Goal: Task Accomplishment & Management: Manage account settings

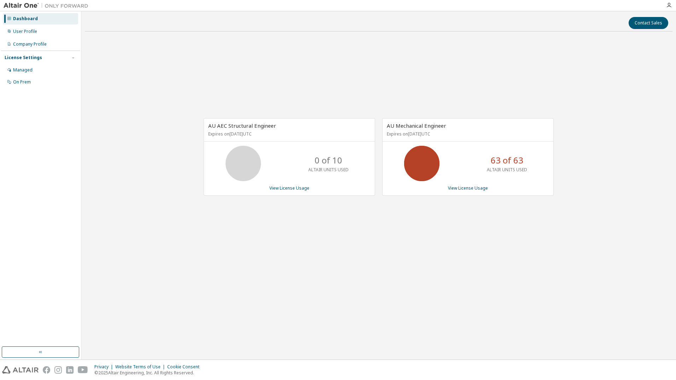
click at [386, 288] on div "Contact Sales AU AEC Structural Engineer Expires on [DATE] UTC 0 of 10 ALTAIR U…" at bounding box center [379, 185] width 588 height 341
click at [479, 187] on link "View License Usage" at bounding box center [468, 188] width 40 height 6
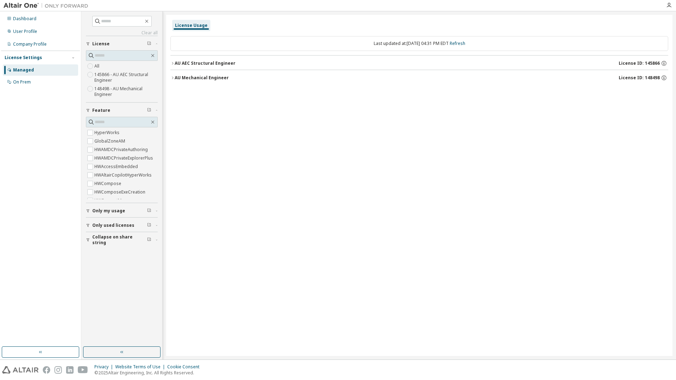
click at [173, 76] on icon "button" at bounding box center [172, 78] width 4 height 4
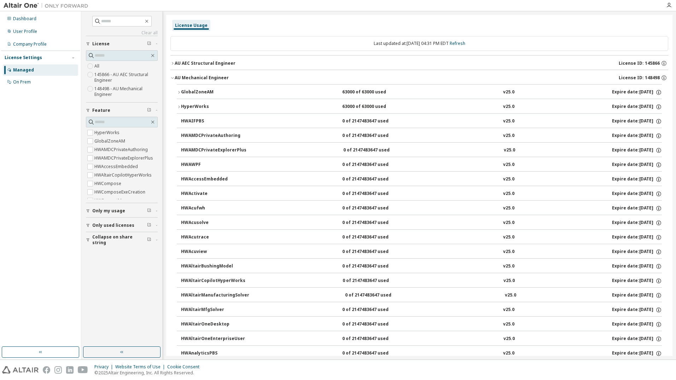
click at [182, 91] on div "GlobalZoneAM" at bounding box center [213, 92] width 64 height 6
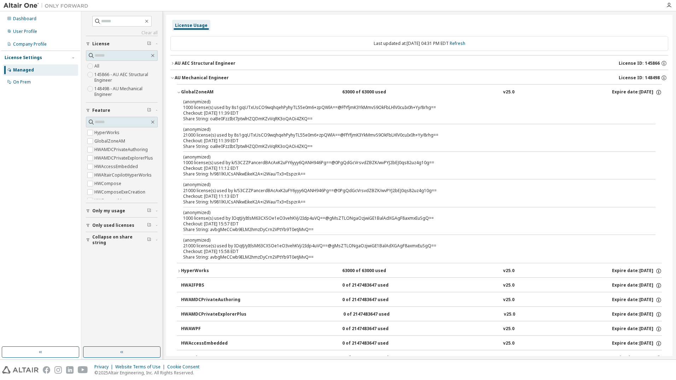
click at [179, 93] on icon "button" at bounding box center [179, 92] width 4 height 4
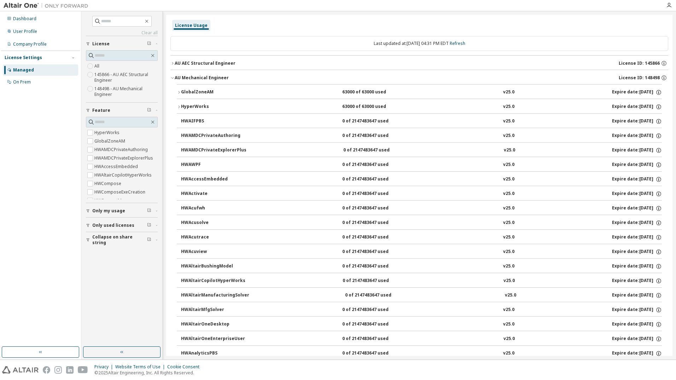
click at [173, 77] on icon "button" at bounding box center [172, 78] width 4 height 4
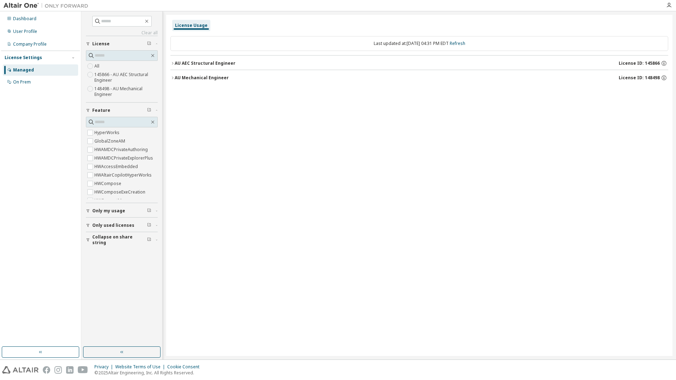
click at [173, 61] on button "AU AEC Structural Engineer License ID: 145866" at bounding box center [419, 64] width 498 height 16
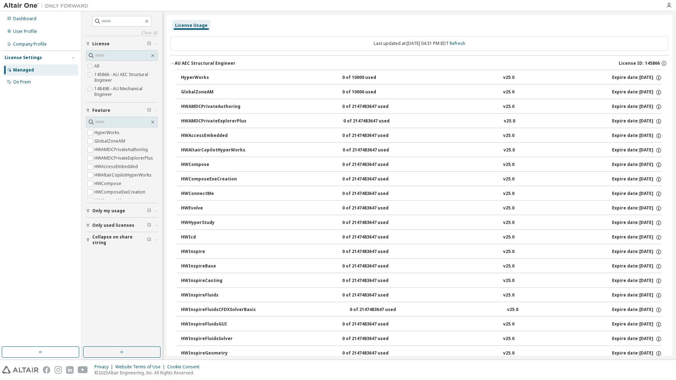
click at [173, 62] on icon "button" at bounding box center [172, 63] width 4 height 4
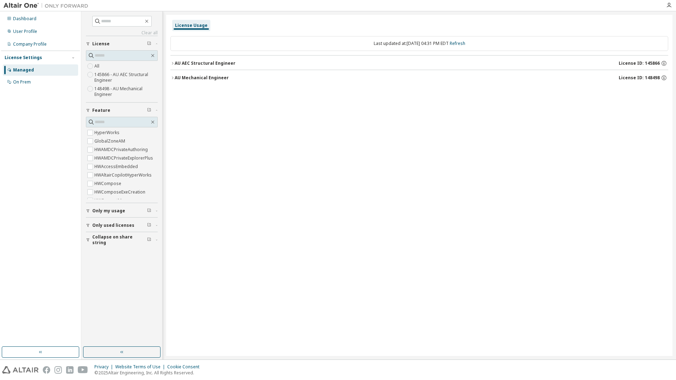
click at [173, 77] on icon "button" at bounding box center [172, 77] width 1 height 2
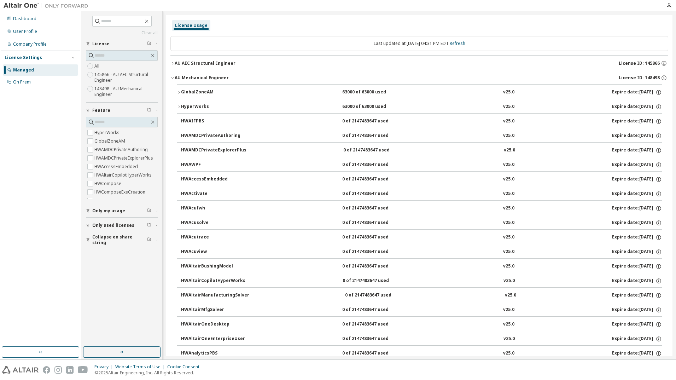
click at [179, 91] on icon "button" at bounding box center [179, 92] width 4 height 4
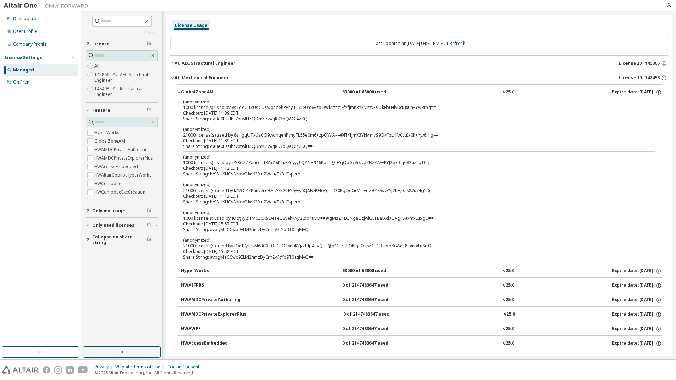
click at [314, 245] on div "(anonymized) 21000 license(s) used by IOqtJ/yItlsM63CXSOe1eO3vehKVj/2Idp4uVQ==@…" at bounding box center [410, 243] width 455 height 12
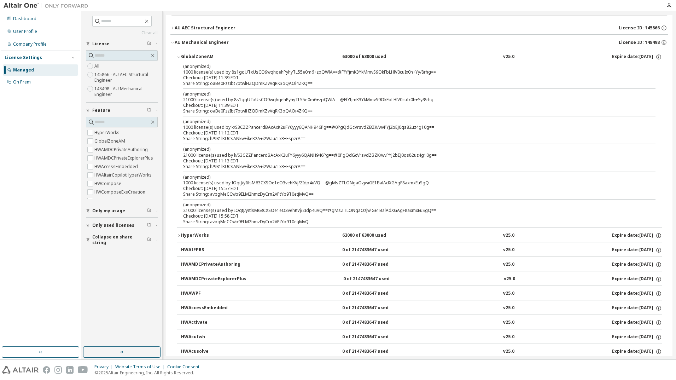
click at [180, 233] on icon "button" at bounding box center [179, 235] width 4 height 4
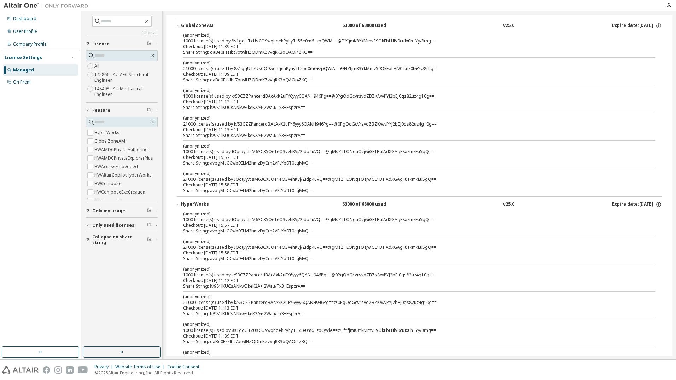
scroll to position [0, 0]
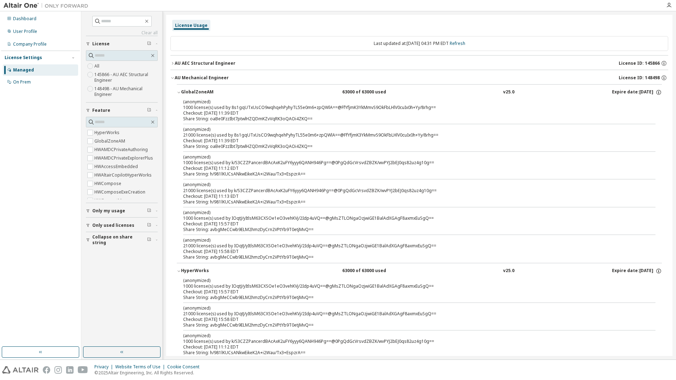
click at [184, 24] on div "License Usage" at bounding box center [191, 26] width 33 height 6
click at [199, 25] on div "License Usage" at bounding box center [191, 26] width 33 height 6
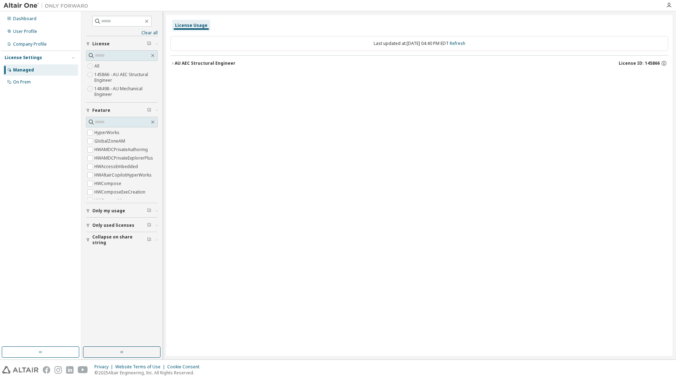
click at [172, 62] on icon "button" at bounding box center [172, 63] width 1 height 2
click at [171, 62] on icon "button" at bounding box center [172, 63] width 4 height 4
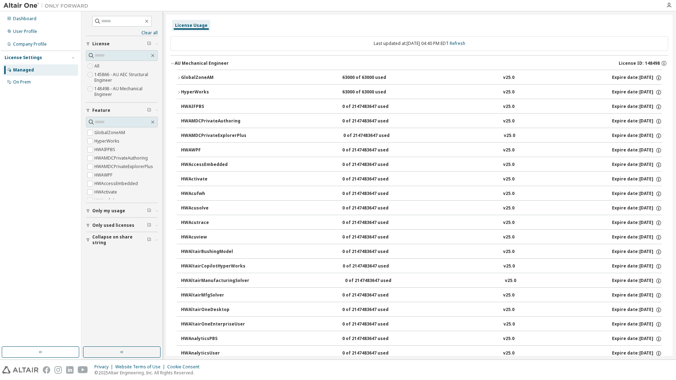
click at [180, 77] on icon "button" at bounding box center [179, 78] width 4 height 4
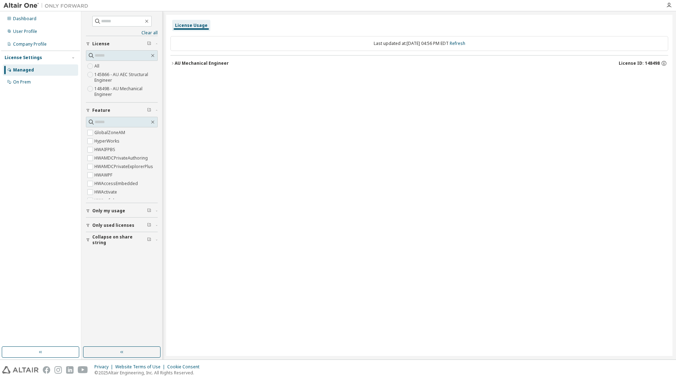
click at [172, 63] on icon "button" at bounding box center [172, 63] width 4 height 4
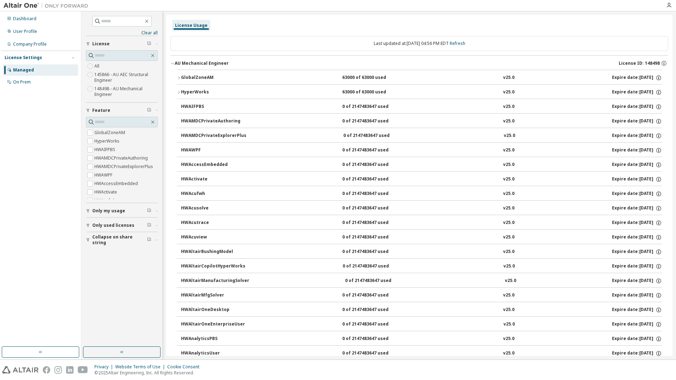
click at [179, 91] on icon "button" at bounding box center [179, 92] width 4 height 4
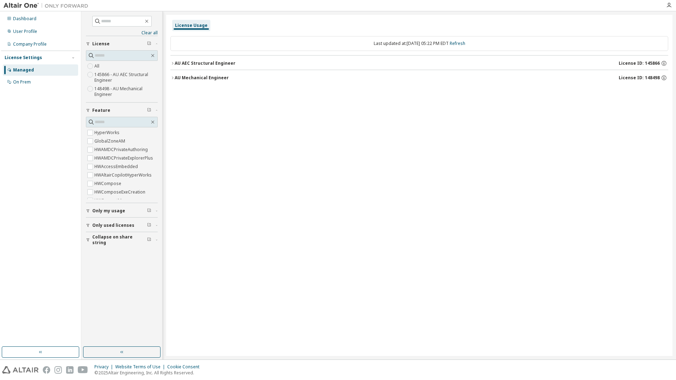
click at [173, 76] on icon "button" at bounding box center [172, 78] width 4 height 4
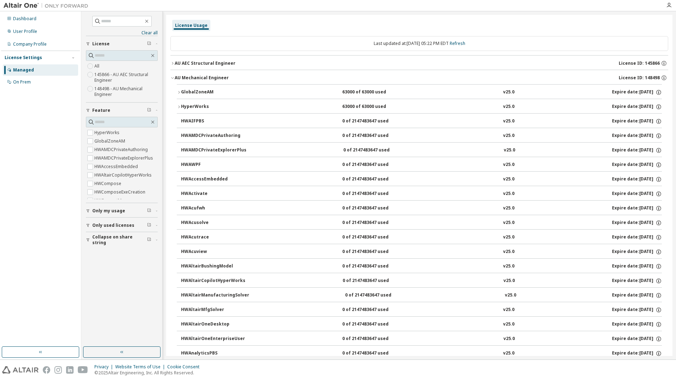
click at [179, 107] on icon "button" at bounding box center [179, 107] width 4 height 4
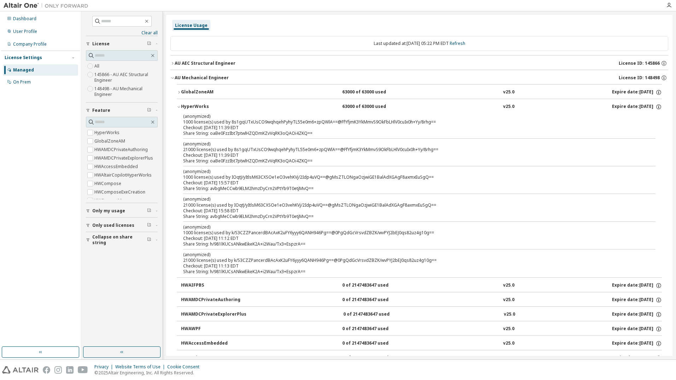
click at [172, 77] on icon "button" at bounding box center [172, 78] width 4 height 4
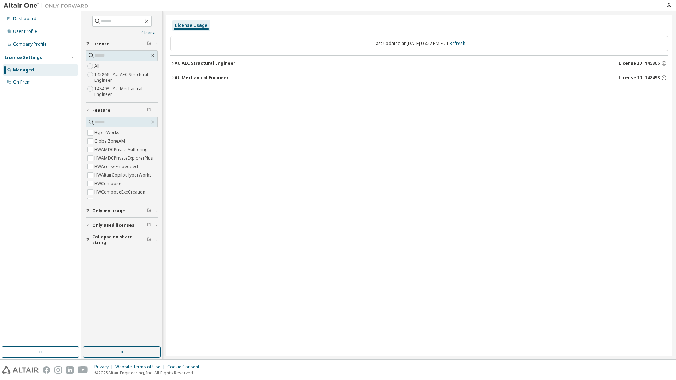
click at [173, 77] on icon "button" at bounding box center [172, 77] width 1 height 2
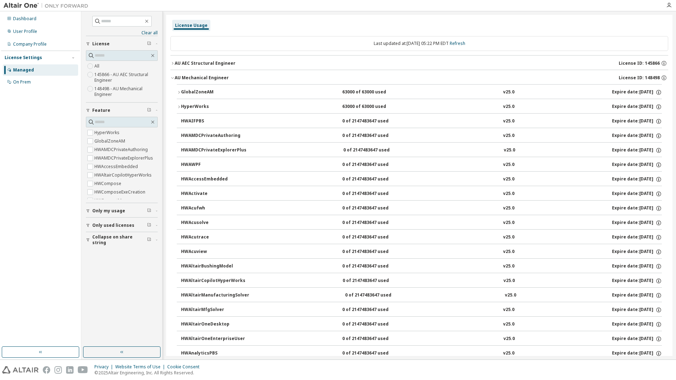
click at [180, 91] on icon "button" at bounding box center [179, 92] width 4 height 4
